Goal: Transaction & Acquisition: Purchase product/service

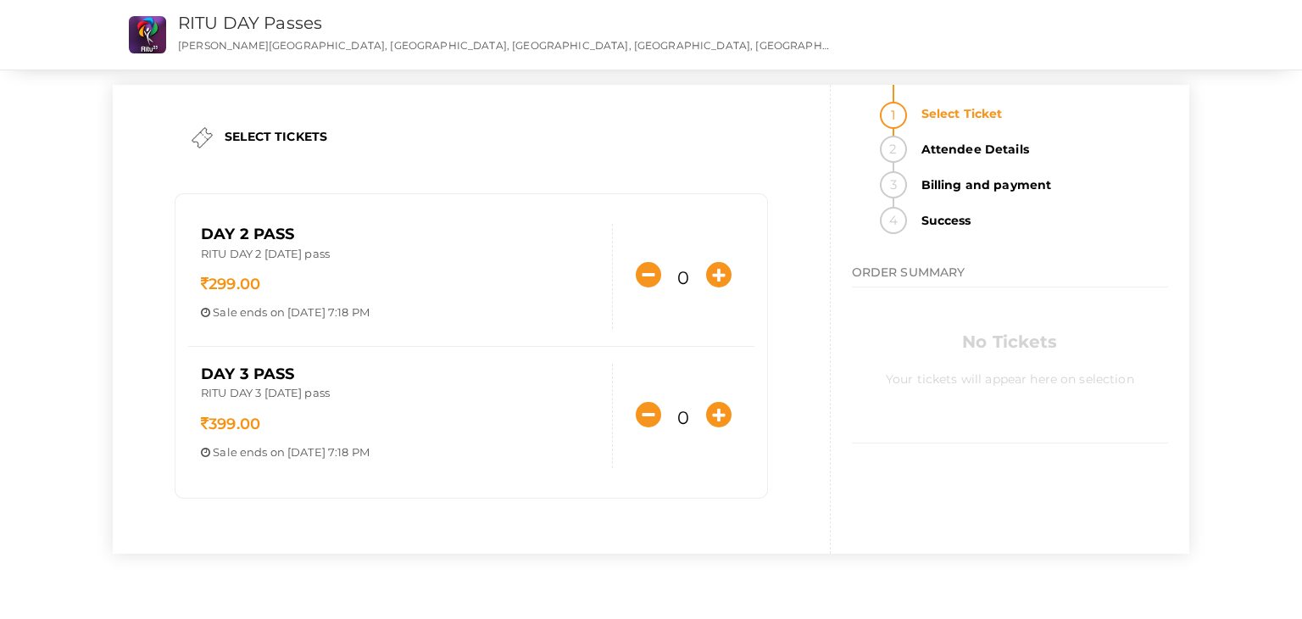
click at [818, 484] on div "SELECT TICKETS Day 2 Pass RITU DAY 2 October 18th pass 299.00 Sale ends on Oct …" at bounding box center [472, 319] width 718 height 469
click at [729, 273] on icon "button" at bounding box center [718, 274] width 25 height 25
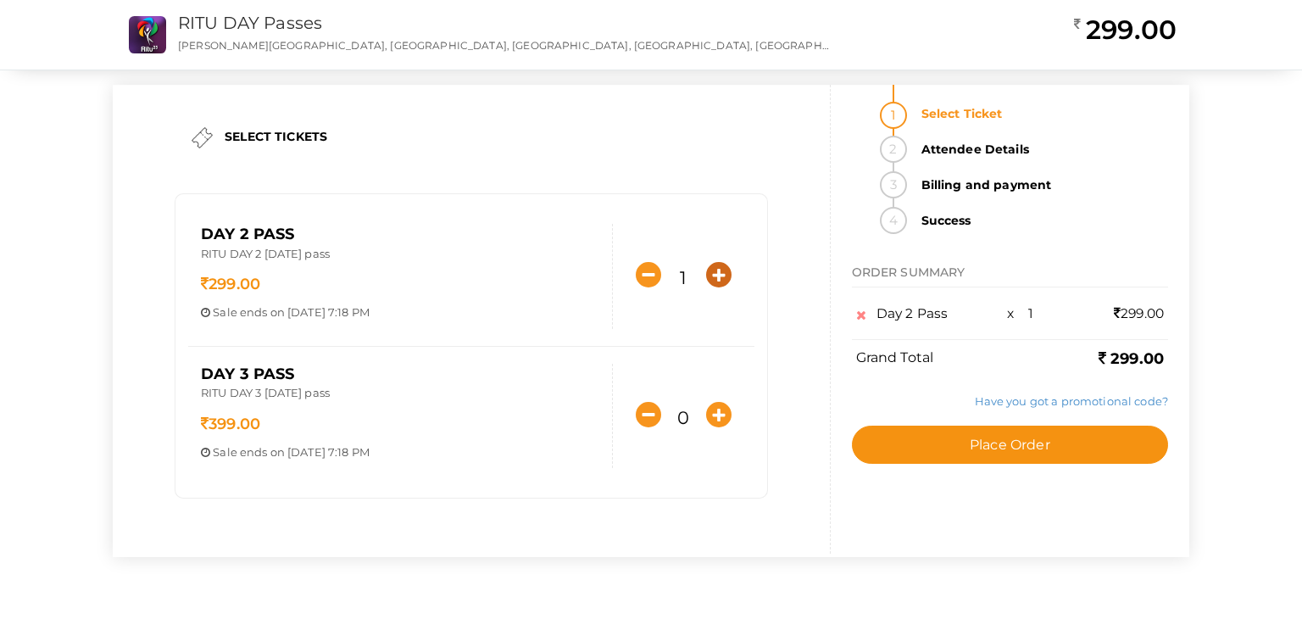
click at [729, 273] on icon "button" at bounding box center [718, 274] width 25 height 25
click at [717, 274] on icon "button" at bounding box center [718, 274] width 25 height 25
click at [639, 276] on icon "button" at bounding box center [648, 274] width 25 height 25
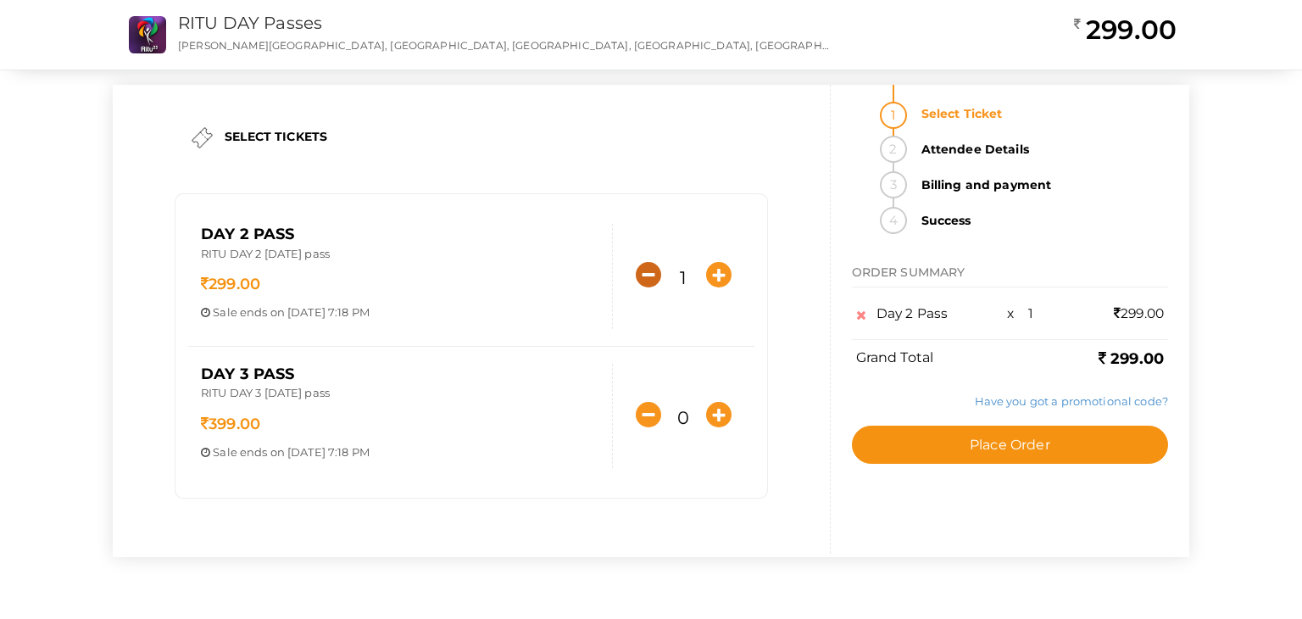
type input "0"
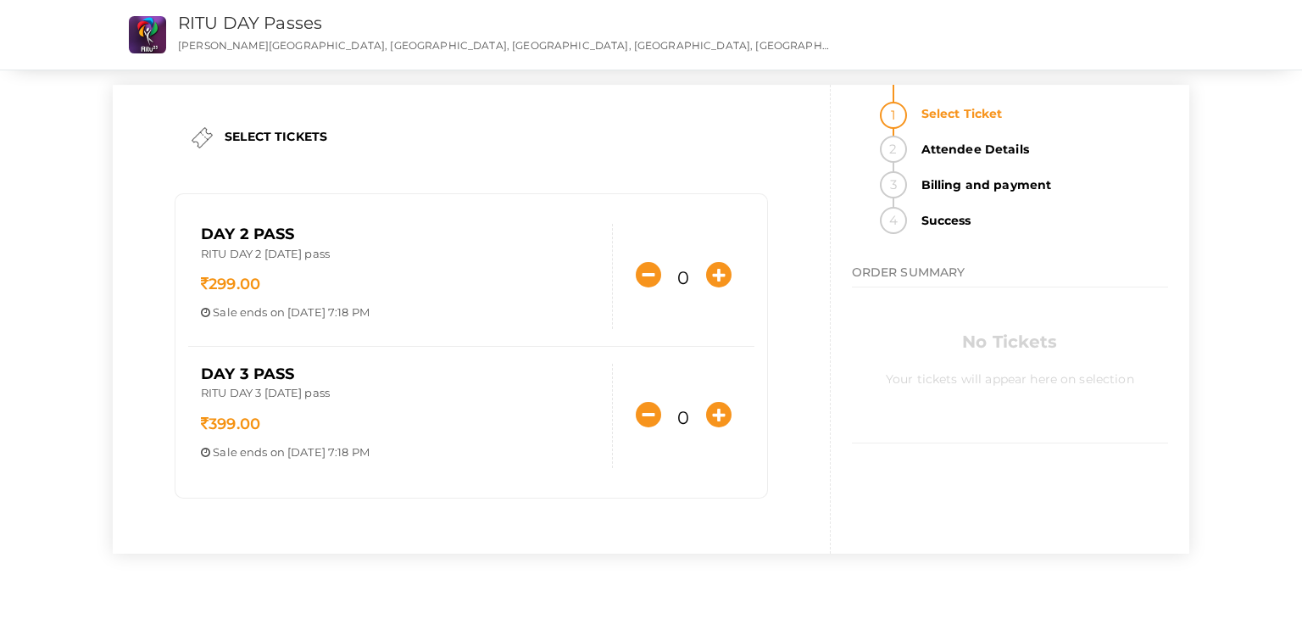
click at [363, 107] on div "SELECT TICKETS Day 2 Pass RITU DAY 2 October 18th pass 299.00 Sale ends on Oct …" at bounding box center [471, 319] width 577 height 469
click at [275, 134] on label "SELECT TICKETS" at bounding box center [276, 136] width 103 height 17
click at [603, 75] on div "SELECT TICKETS Day 2 Pass RITU DAY 2 October 18th pass 299.00 Sale ends on Oct …" at bounding box center [651, 302] width 1102 height 605
click at [587, 48] on p "[PERSON_NAME][GEOGRAPHIC_DATA], [GEOGRAPHIC_DATA], [GEOGRAPHIC_DATA], [GEOGRAPH…" at bounding box center [503, 45] width 651 height 14
drag, startPoint x: 582, startPoint y: 106, endPoint x: 509, endPoint y: 126, distance: 75.7
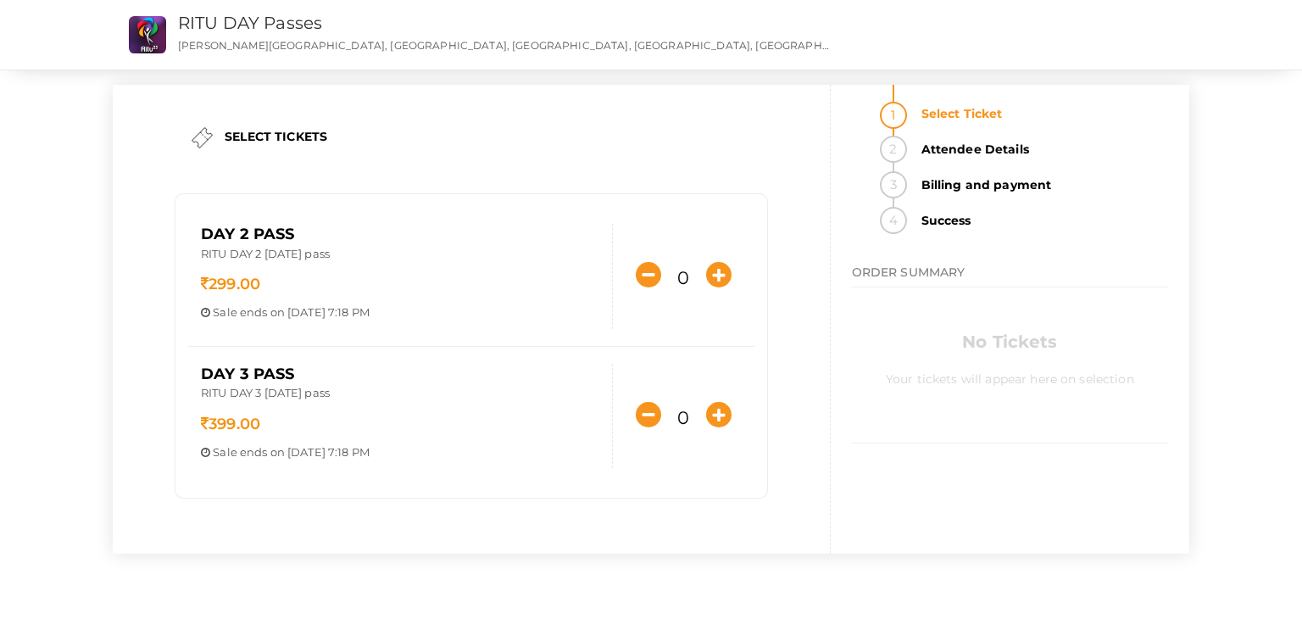
click at [509, 126] on div "SELECT TICKETS" at bounding box center [471, 138] width 577 height 38
click at [911, 157] on li "Attendee Details" at bounding box center [1039, 154] width 257 height 36
click at [911, 148] on li "Attendee Details" at bounding box center [1039, 154] width 257 height 36
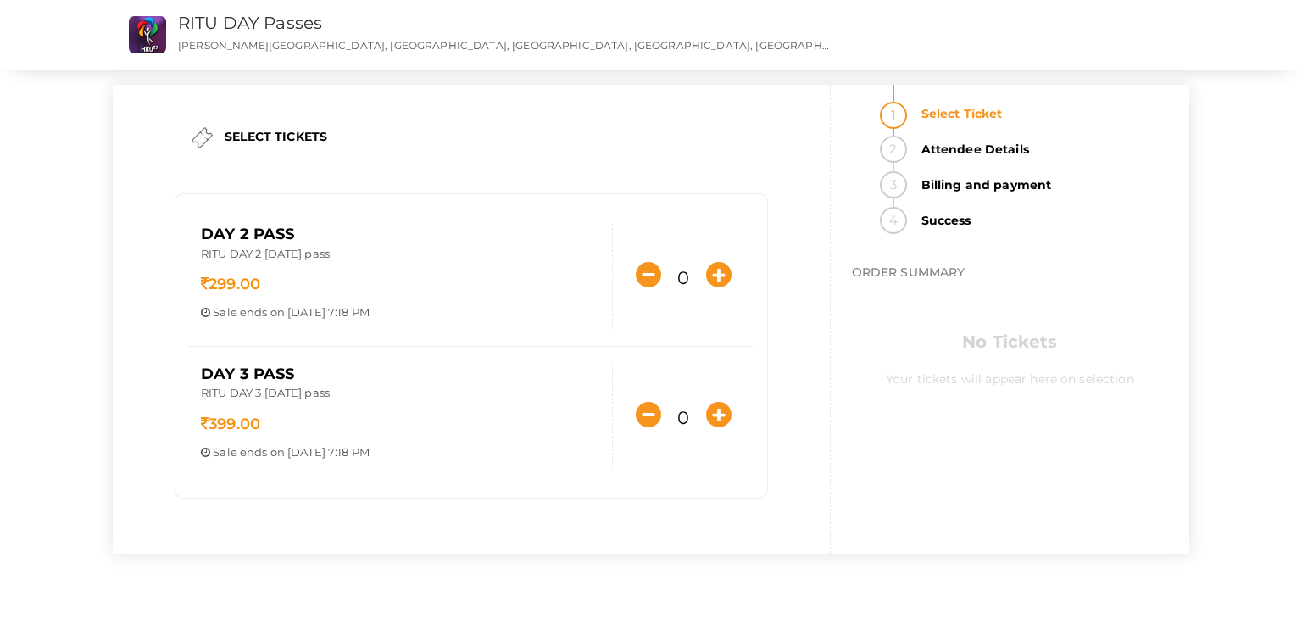
click at [911, 184] on li "Billing and payment" at bounding box center [1039, 189] width 257 height 36
click at [878, 165] on ul "Select Ticket Attendee Details Billing and payment Success" at bounding box center [1010, 159] width 316 height 149
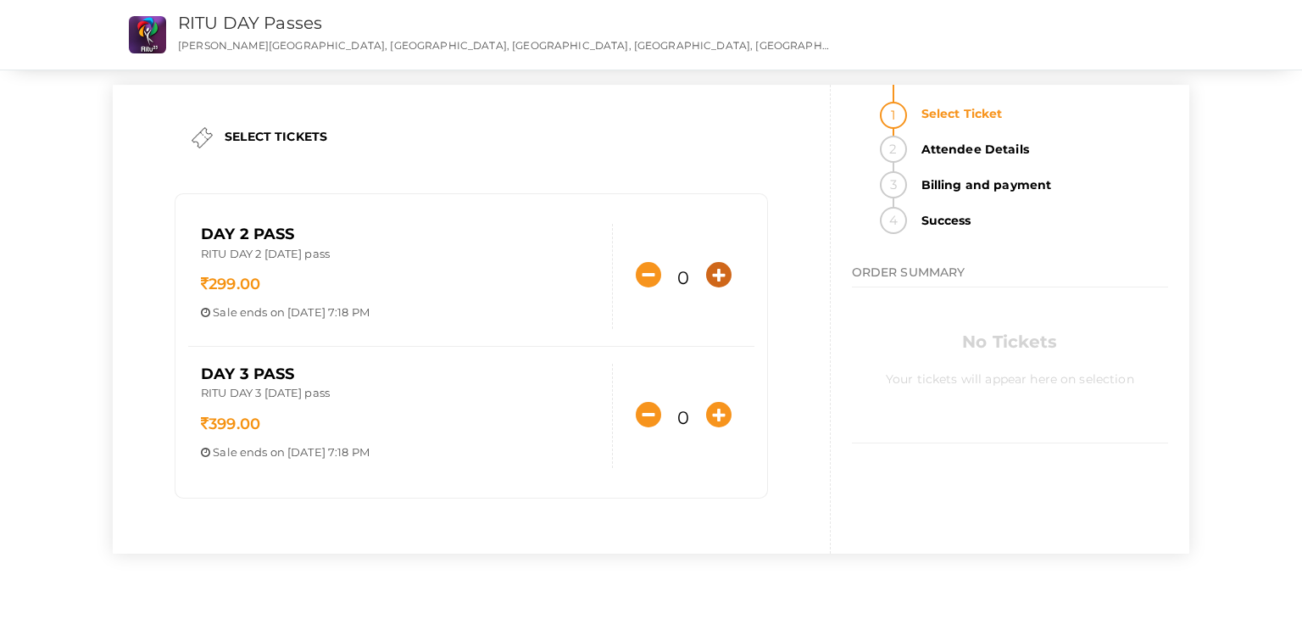
click at [724, 265] on icon "button" at bounding box center [718, 274] width 25 height 25
type input "1"
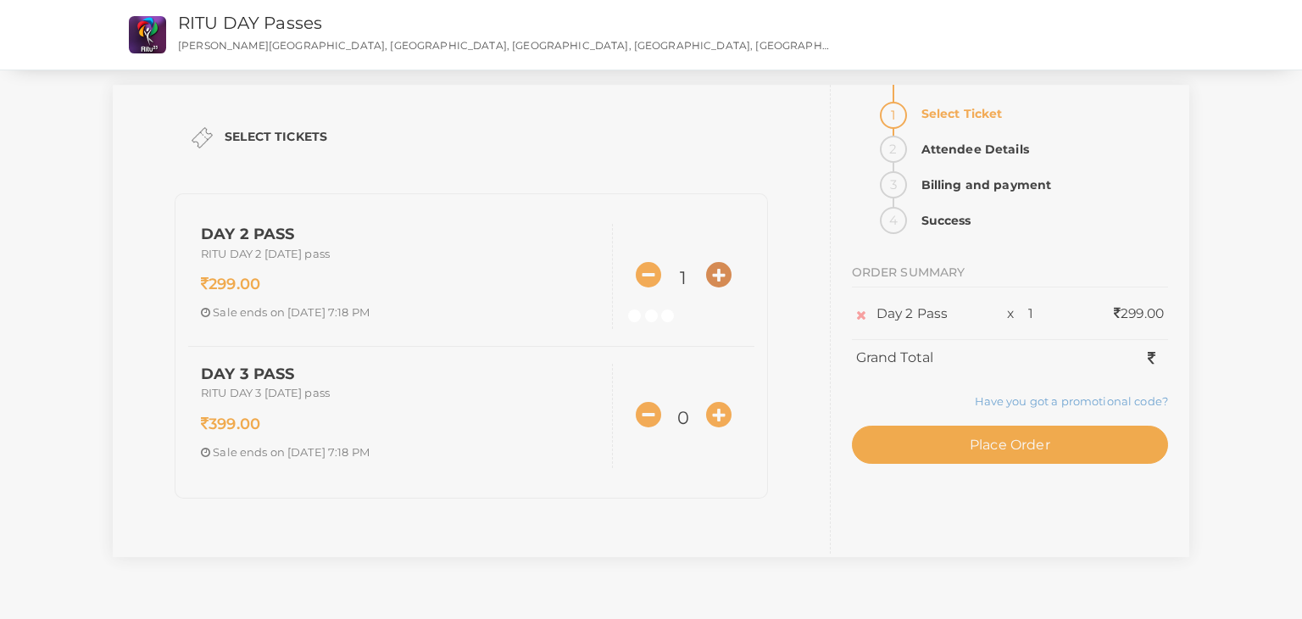
click at [724, 265] on div at bounding box center [651, 309] width 1302 height 619
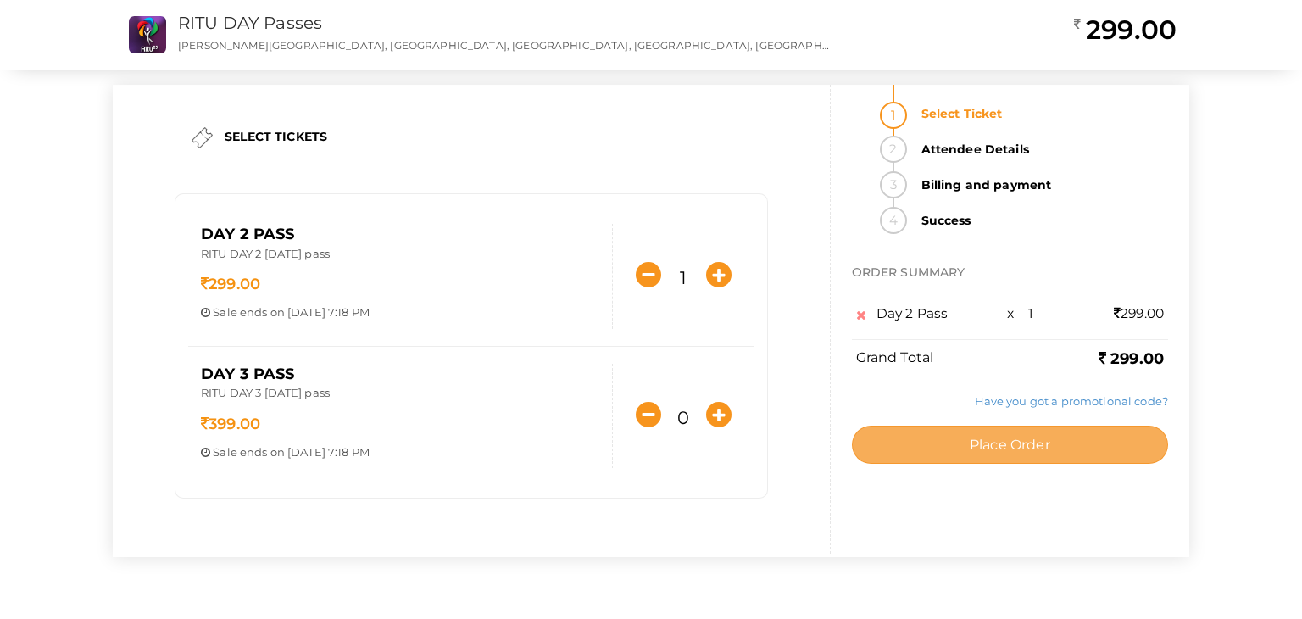
click at [987, 437] on span "Place Order" at bounding box center [1010, 445] width 81 height 16
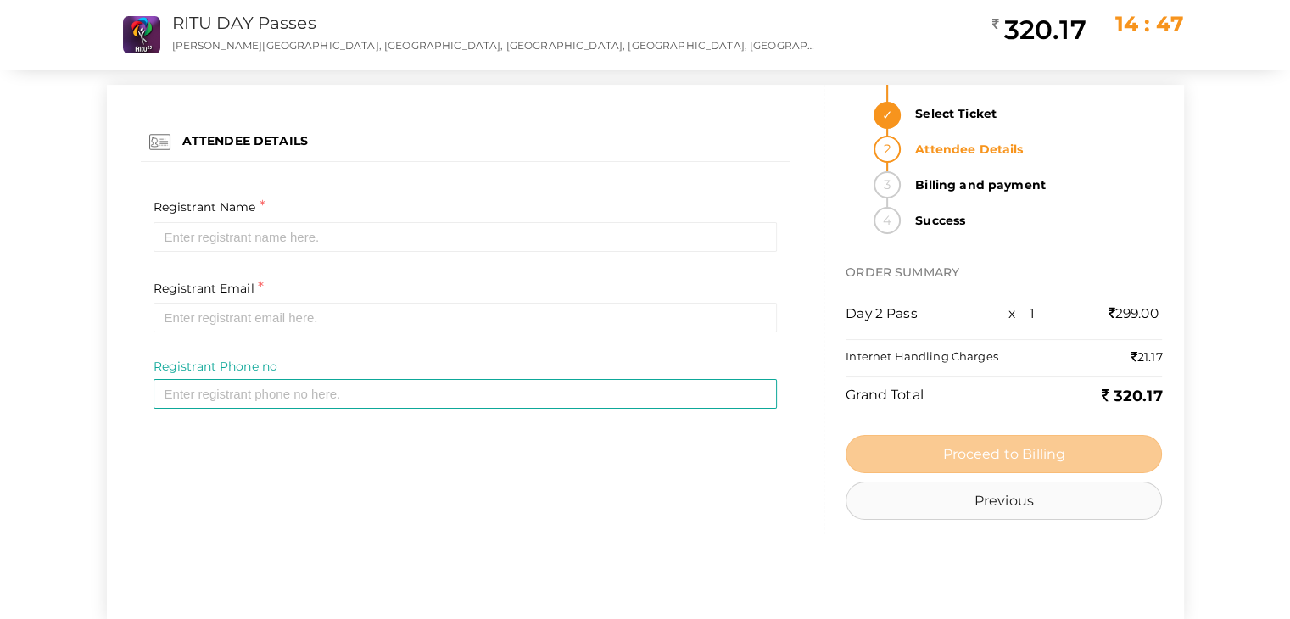
click at [960, 510] on button "Previous" at bounding box center [1003, 501] width 316 height 38
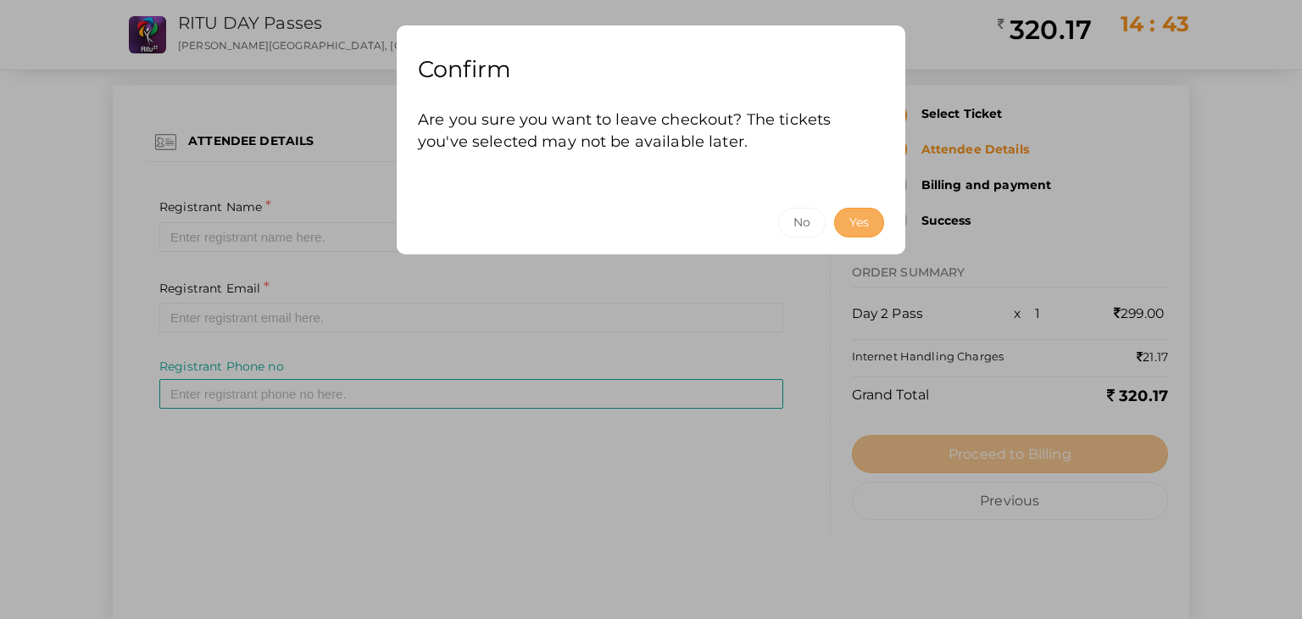
click at [854, 221] on button "Yes" at bounding box center [859, 223] width 50 height 30
